Goal: Information Seeking & Learning: Learn about a topic

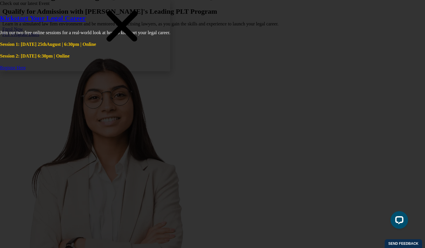
click at [166, 48] on icon "Close" at bounding box center [122, 26] width 88 height 44
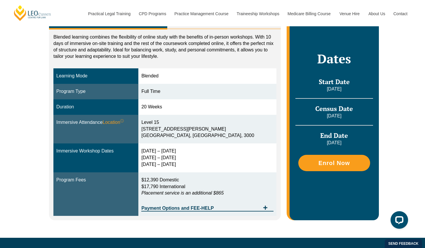
scroll to position [119, 0]
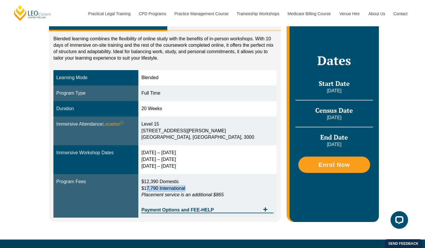
drag, startPoint x: 161, startPoint y: 188, endPoint x: 202, endPoint y: 189, distance: 40.9
click at [202, 189] on p "$12,390 Domestic $17,790 International Placement service is an additional $865" at bounding box center [207, 188] width 132 height 20
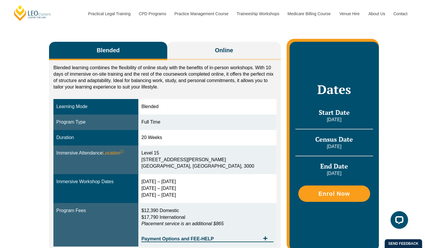
scroll to position [90, 0]
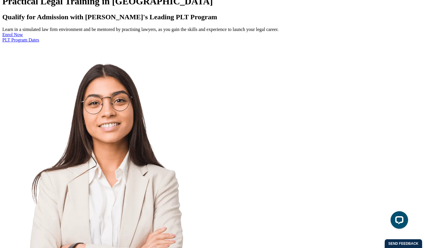
scroll to position [775, 0]
